Goal: Use online tool/utility: Utilize a website feature to perform a specific function

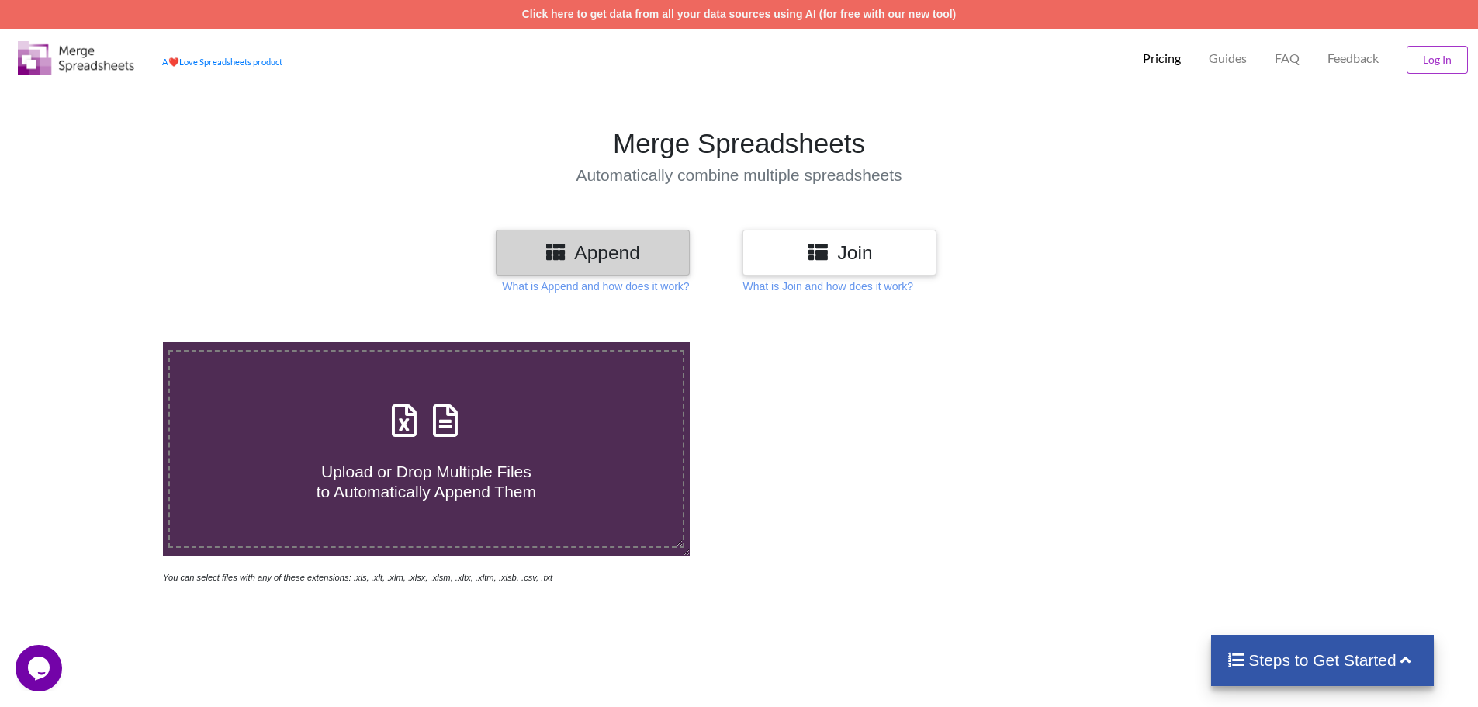
click at [512, 421] on div "Upload or Drop Multiple Files to Automatically Append Them" at bounding box center [426, 448] width 513 height 105
click at [106, 342] on input "Upload or Drop Multiple Files to Automatically Append Them" at bounding box center [106, 342] width 0 height 0
click at [427, 435] on icon at bounding box center [425, 419] width 39 height 33
click at [106, 342] on input "Reading Files..." at bounding box center [106, 342] width 0 height 0
type input "C:\fakepath\eLearning Staff Training Registration Form ([DATE]) (Responses).xlsx"
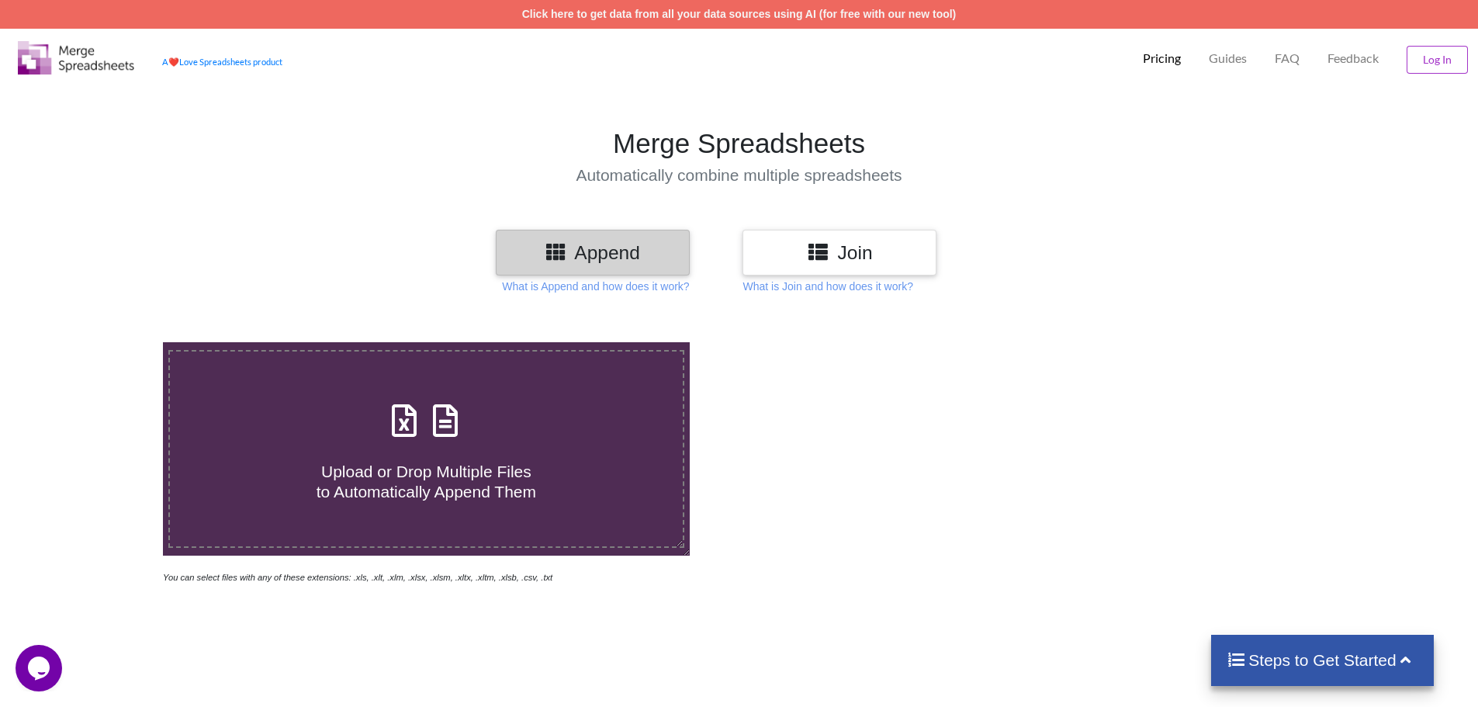
click at [812, 273] on div "Join" at bounding box center [839, 253] width 194 height 46
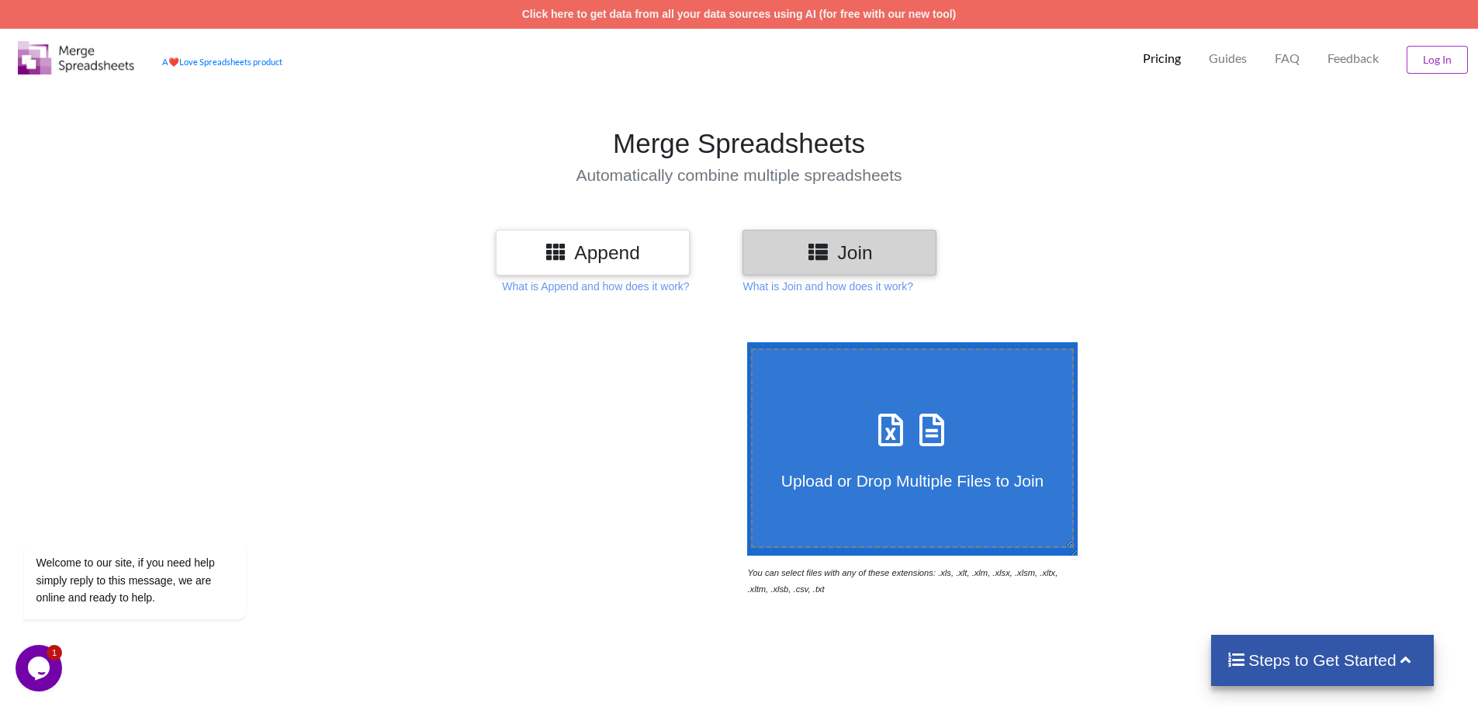
click at [905, 493] on label "Upload or Drop Multiple Files to Join" at bounding box center [913, 447] width 324 height 199
click at [743, 342] on input "Upload or Drop Multiple Files to Join" at bounding box center [743, 342] width 0 height 0
type input "C:\fakepath\eLearning Staff Training Registration Form ([DATE]) (Responses).xlsx"
